Goal: Task Accomplishment & Management: Use online tool/utility

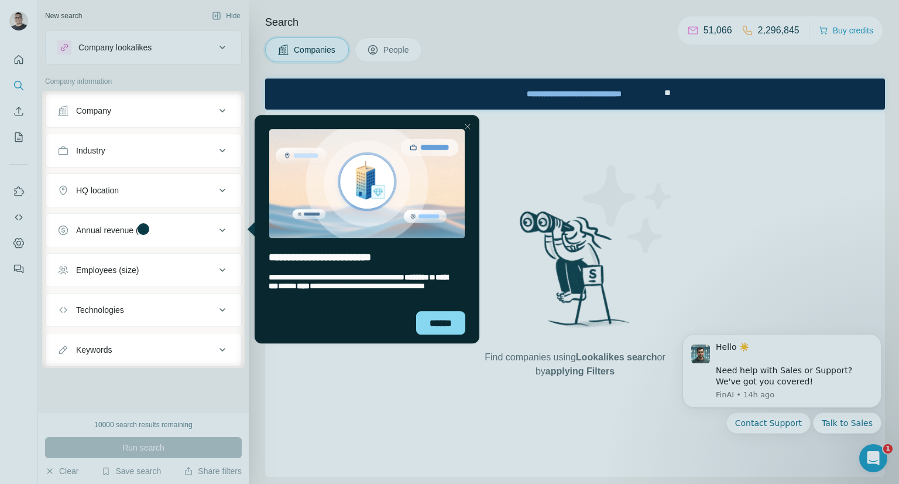
click at [471, 126] on div "Close Step" at bounding box center [467, 126] width 14 height 14
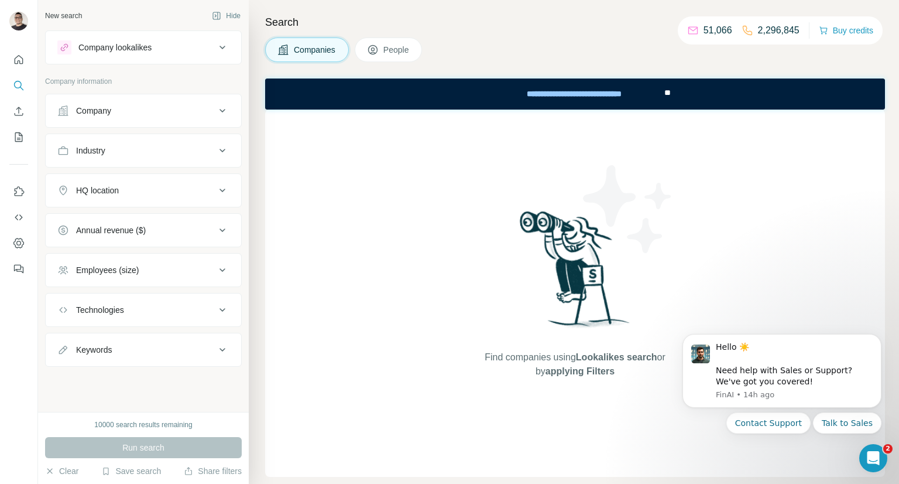
click at [132, 313] on div "Technologies" at bounding box center [136, 310] width 158 height 12
click at [125, 338] on input "text" at bounding box center [143, 338] width 172 height 21
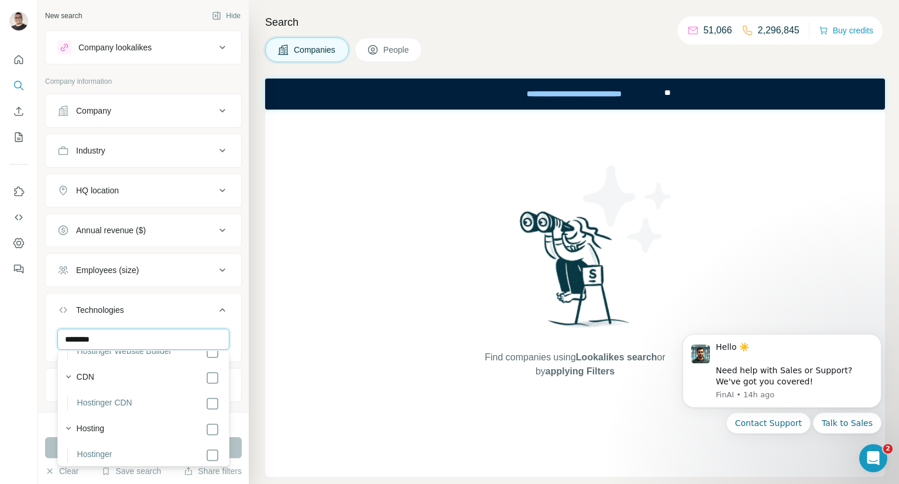
scroll to position [52, 0]
type input "********"
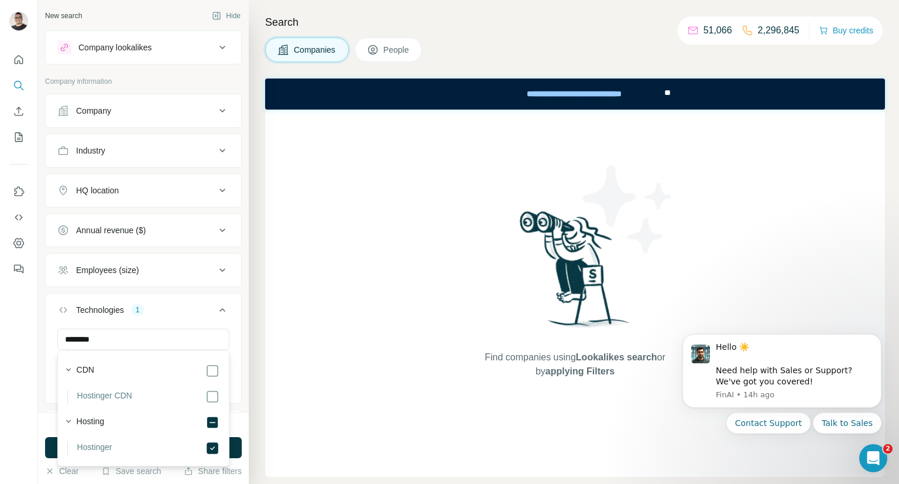
click at [35, 333] on div at bounding box center [19, 242] width 38 height 484
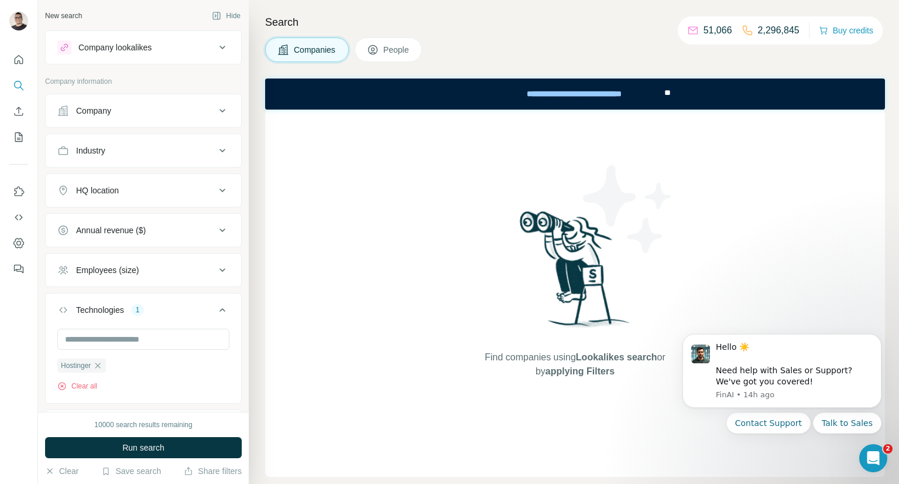
click at [187, 124] on div "Company" at bounding box center [143, 111] width 197 height 34
click at [186, 112] on div "Company" at bounding box center [136, 111] width 158 height 12
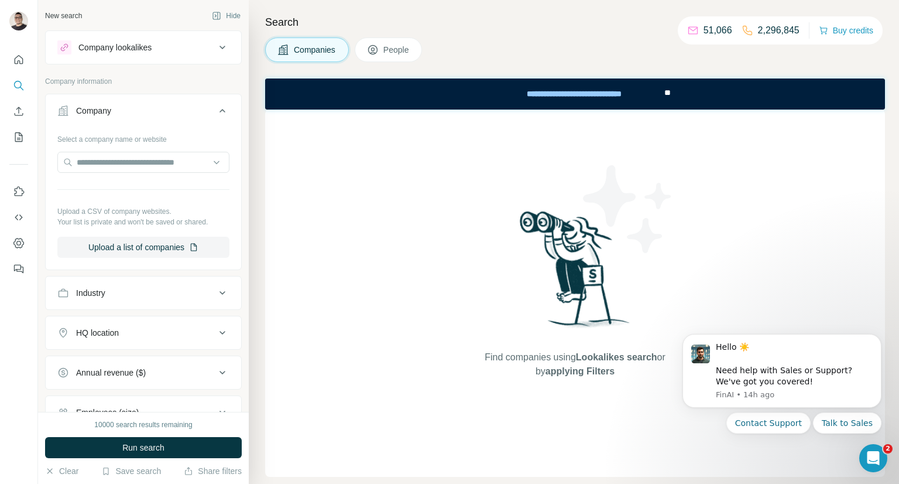
click at [186, 112] on div "Company" at bounding box center [136, 111] width 158 height 12
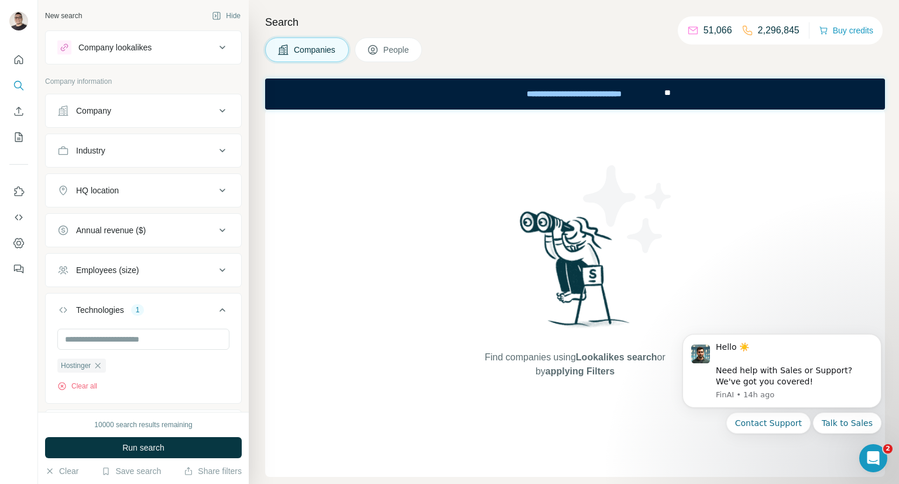
click at [135, 182] on button "HQ location" at bounding box center [144, 190] width 196 height 28
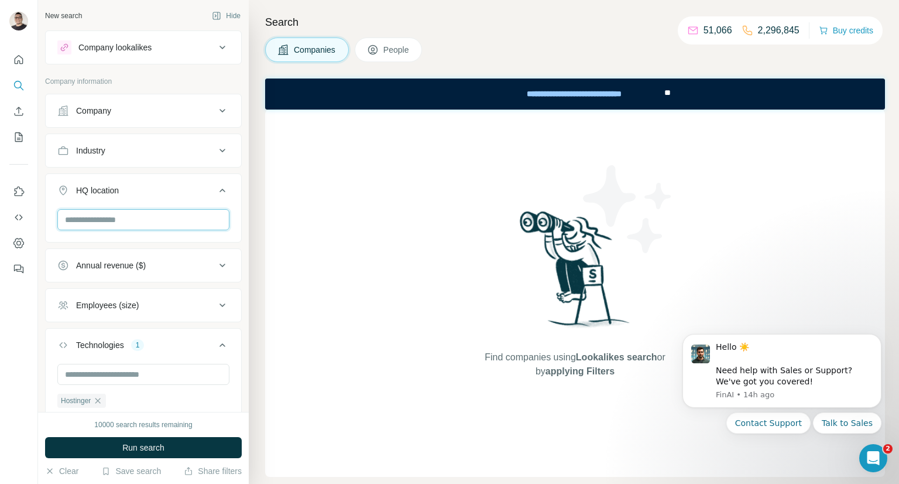
click at [125, 217] on input "text" at bounding box center [143, 219] width 172 height 21
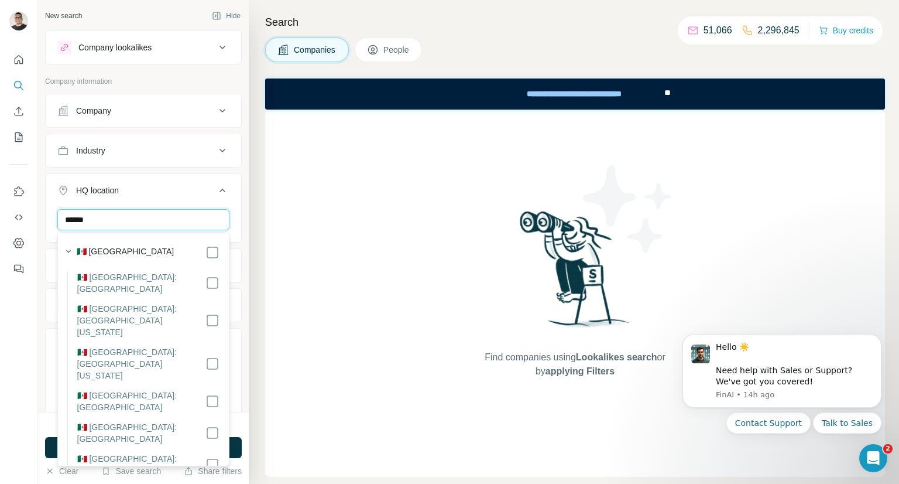
type input "******"
click at [143, 247] on div "🇲🇽 [GEOGRAPHIC_DATA]" at bounding box center [148, 252] width 143 height 14
click at [73, 249] on icon "button" at bounding box center [69, 251] width 12 height 12
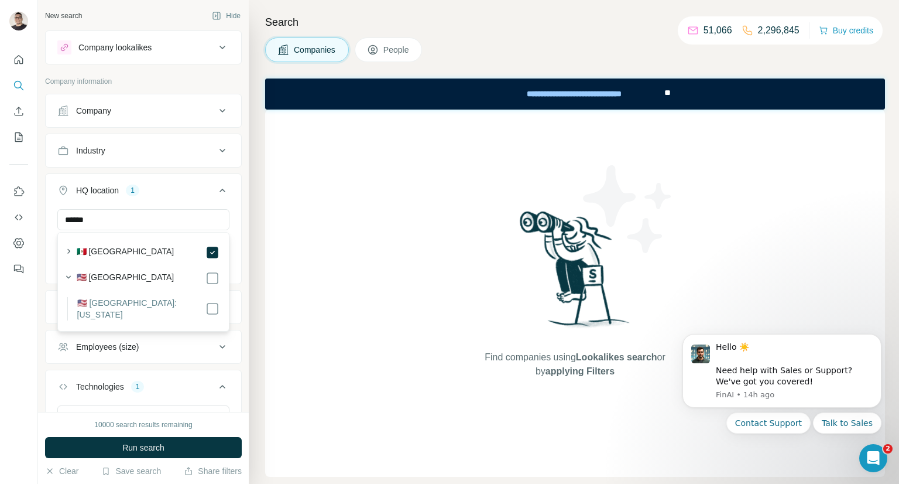
click at [218, 187] on icon at bounding box center [222, 190] width 14 height 14
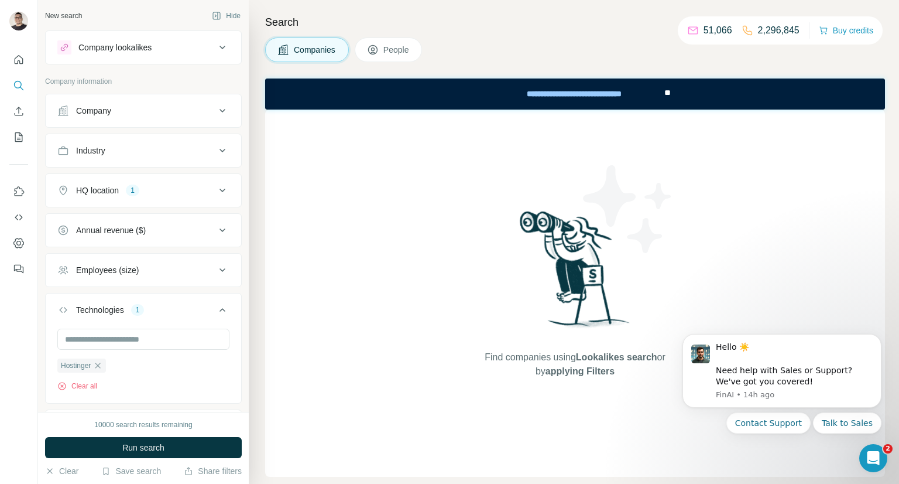
click at [210, 274] on button "Employees (size)" at bounding box center [144, 270] width 196 height 28
click at [66, 361] on icon at bounding box center [64, 361] width 14 height 14
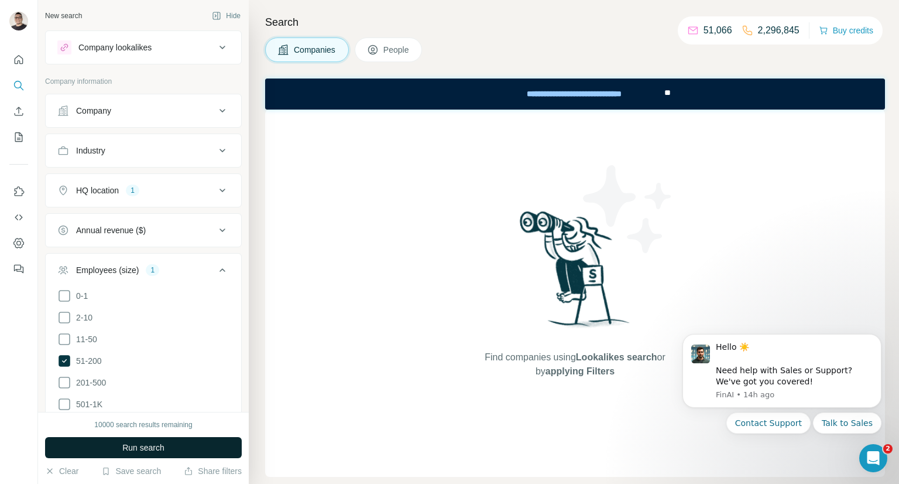
click at [183, 450] on button "Run search" at bounding box center [143, 447] width 197 height 21
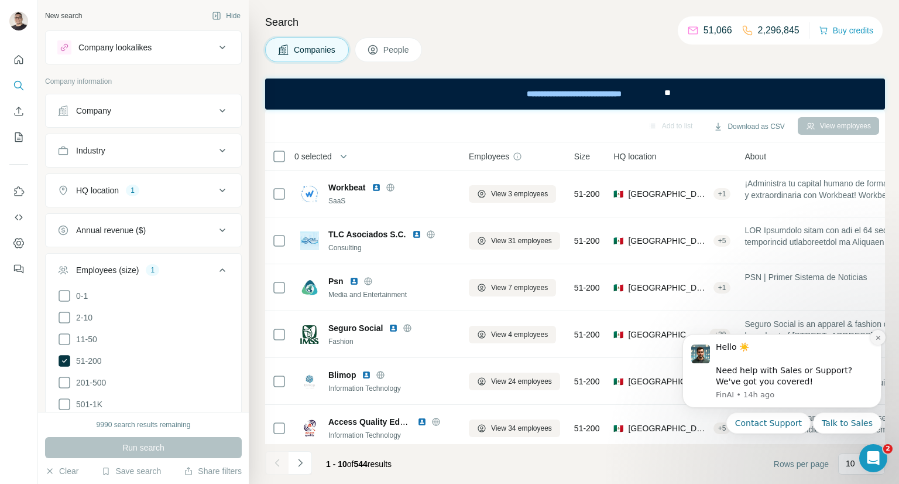
click at [880, 339] on icon "Dismiss notification" at bounding box center [878, 337] width 6 height 6
click at [879, 340] on icon "Dismiss notification" at bounding box center [878, 337] width 6 height 6
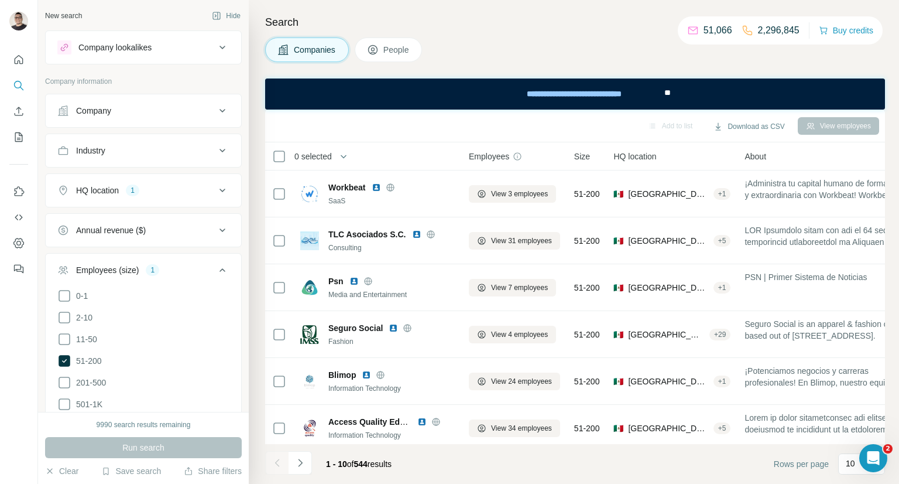
click at [224, 261] on button "Employees (size) 1" at bounding box center [144, 272] width 196 height 33
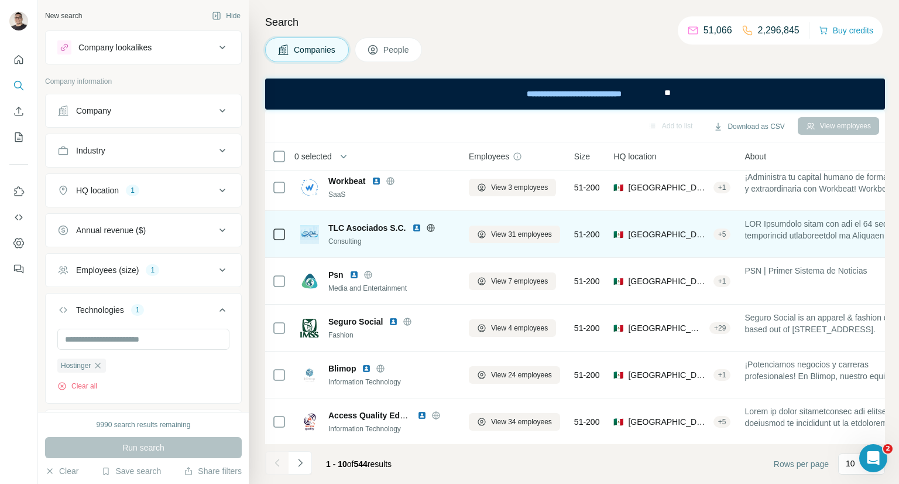
scroll to position [12, 0]
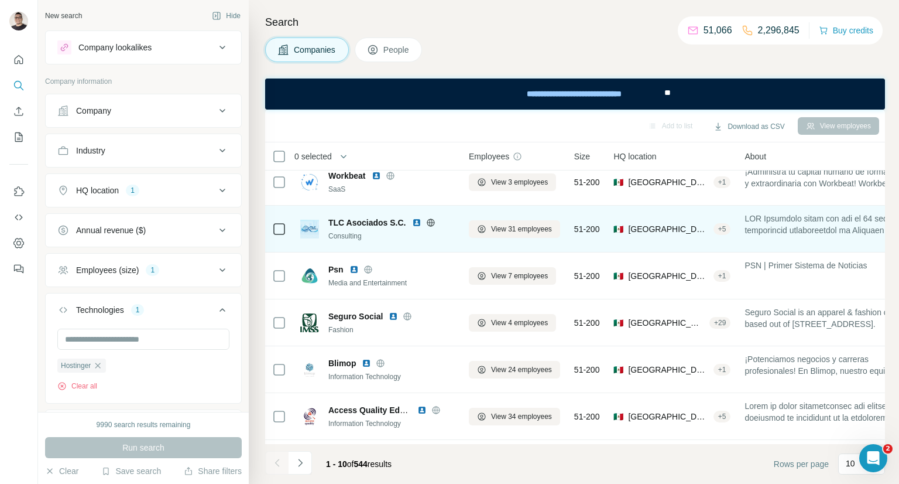
click at [429, 224] on icon at bounding box center [430, 222] width 9 height 9
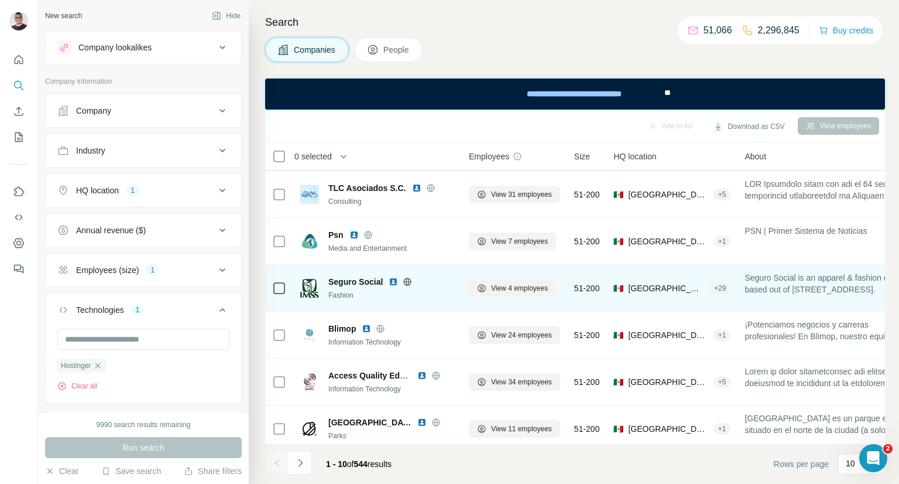
scroll to position [50, 0]
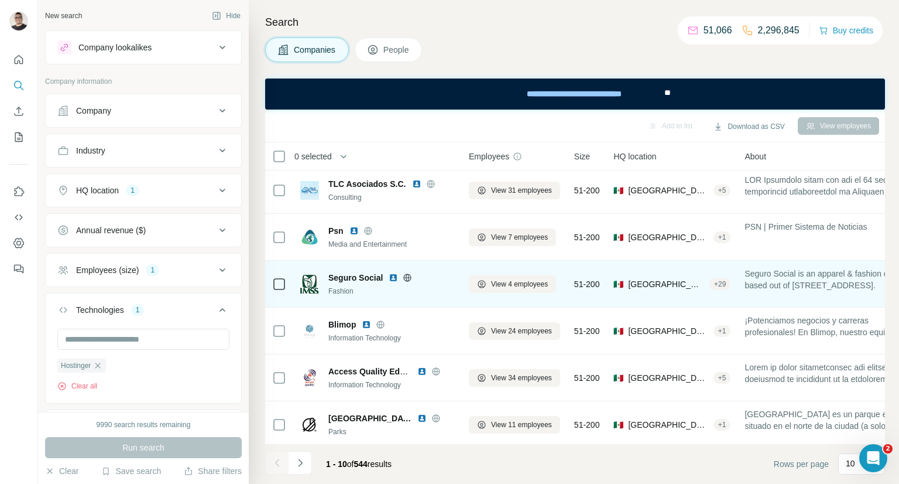
click at [404, 278] on icon at bounding box center [408, 277] width 8 height 8
